Goal: Task Accomplishment & Management: Complete application form

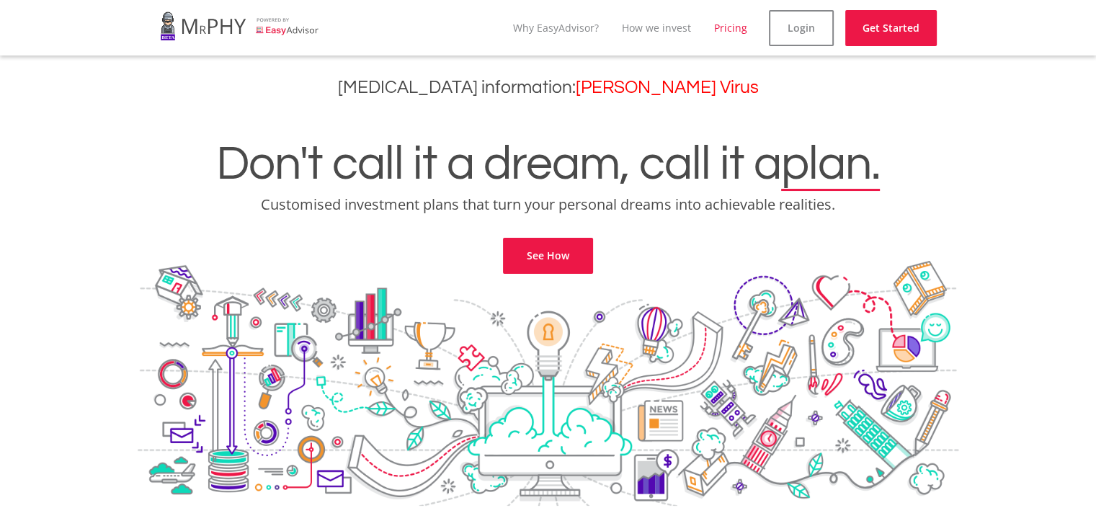
click at [735, 32] on link "Pricing" at bounding box center [730, 28] width 33 height 14
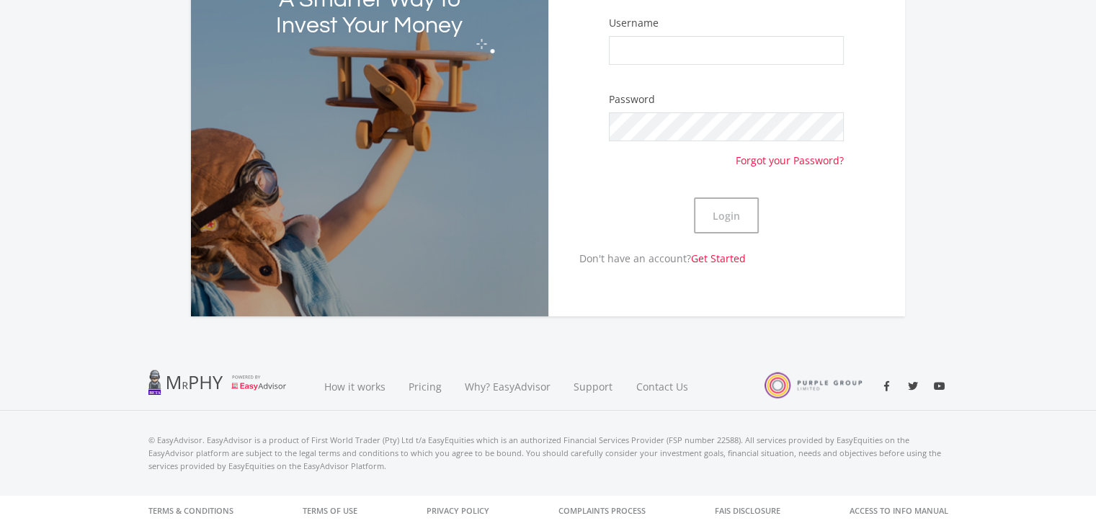
scroll to position [136, 0]
type input "christoN69"
click at [717, 223] on button "Login" at bounding box center [726, 216] width 65 height 36
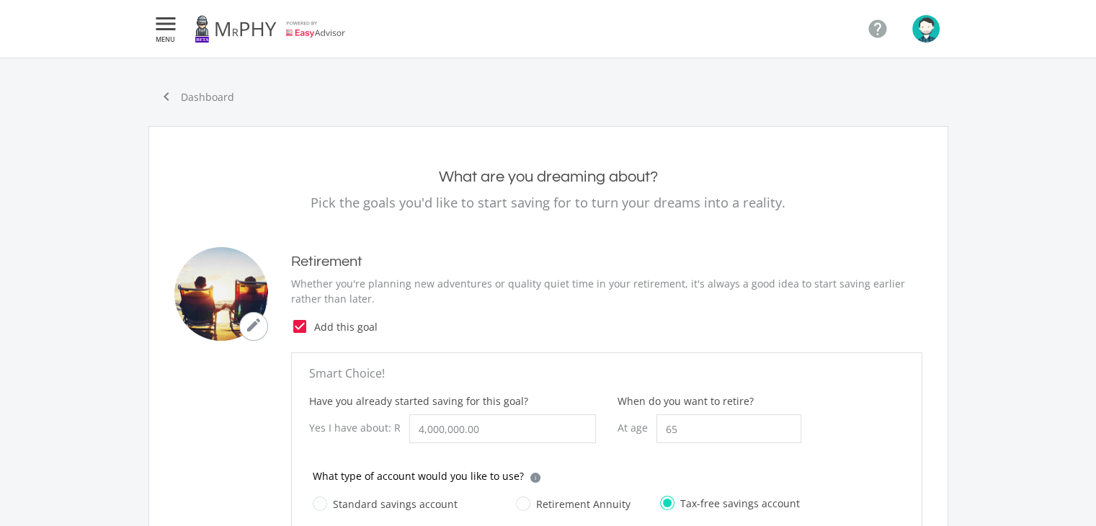
click at [166, 25] on icon "" at bounding box center [166, 23] width 26 height 17
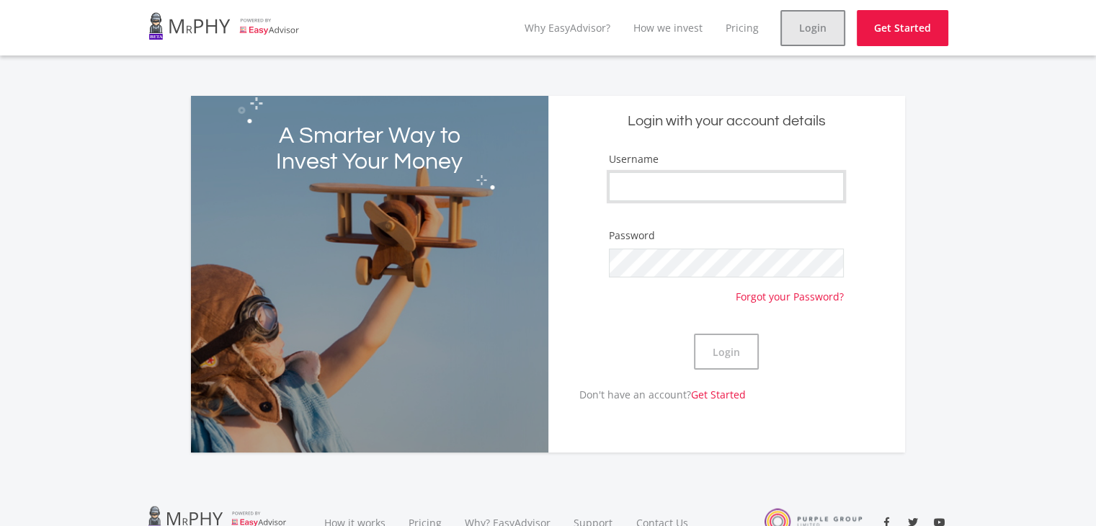
type input "christoN69"
click at [821, 30] on link "Login" at bounding box center [813, 28] width 65 height 36
click at [737, 355] on button "Login" at bounding box center [726, 352] width 65 height 36
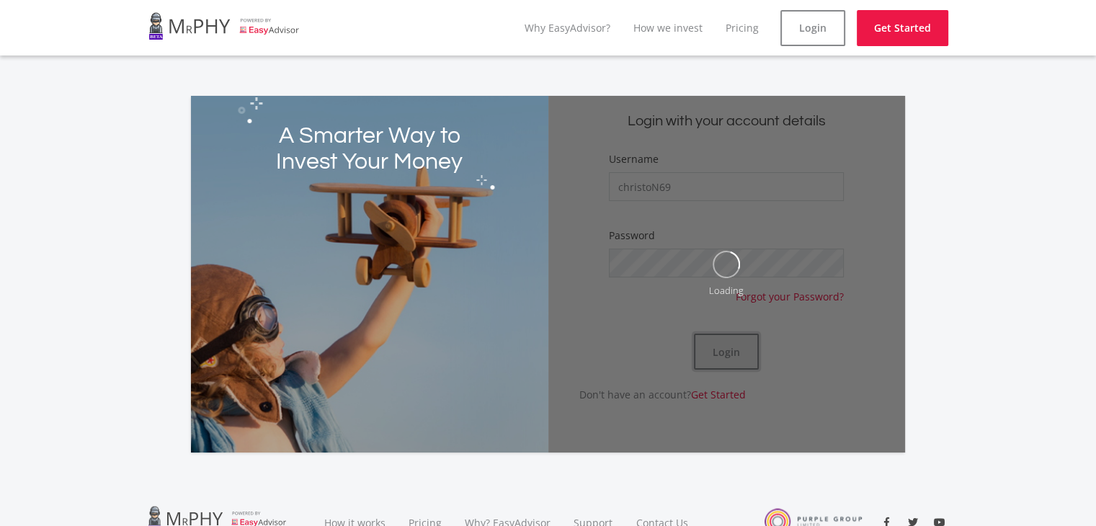
scroll to position [136, 0]
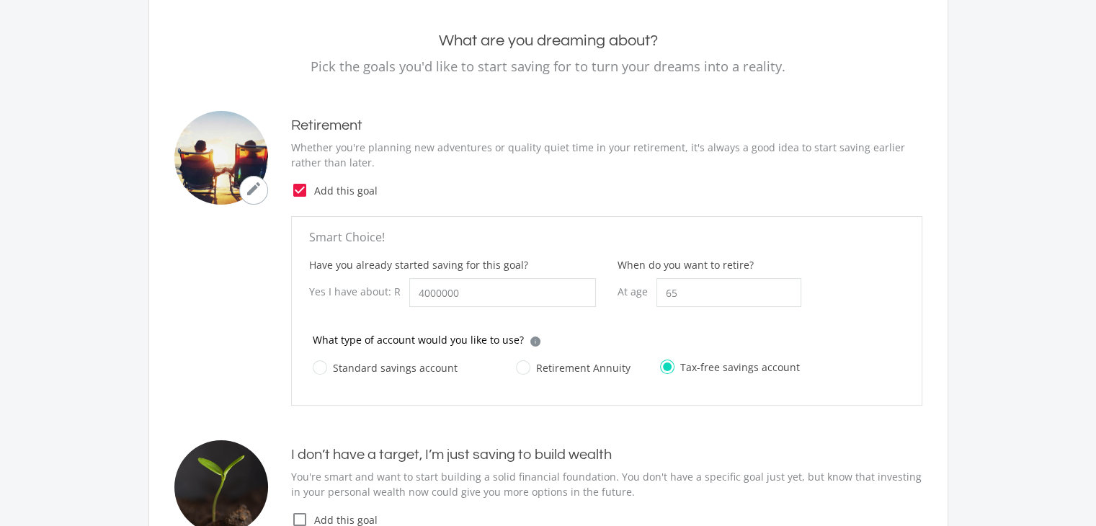
type input "4,000,000.00"
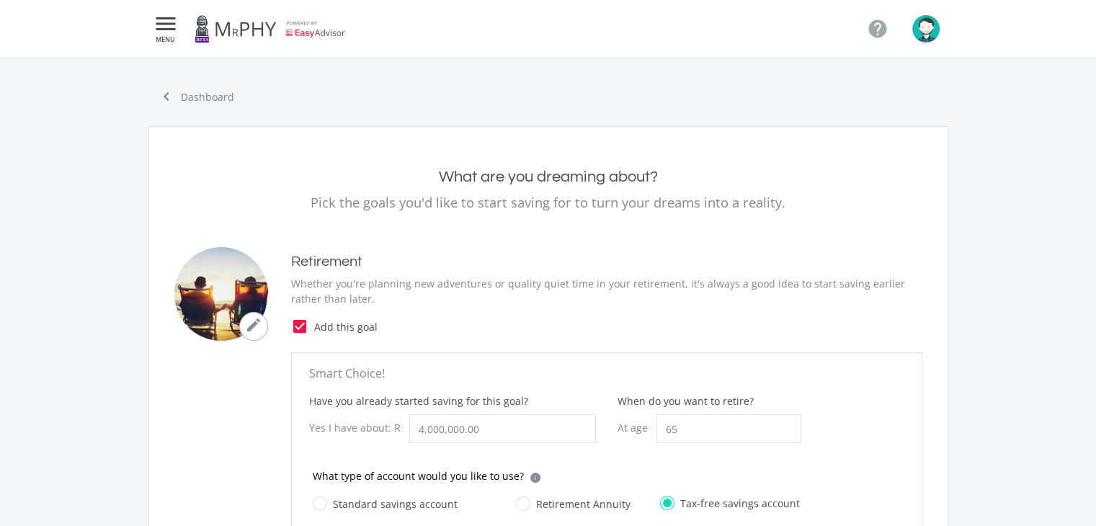
click at [163, 27] on icon "" at bounding box center [166, 23] width 26 height 17
